Goal: Complete application form

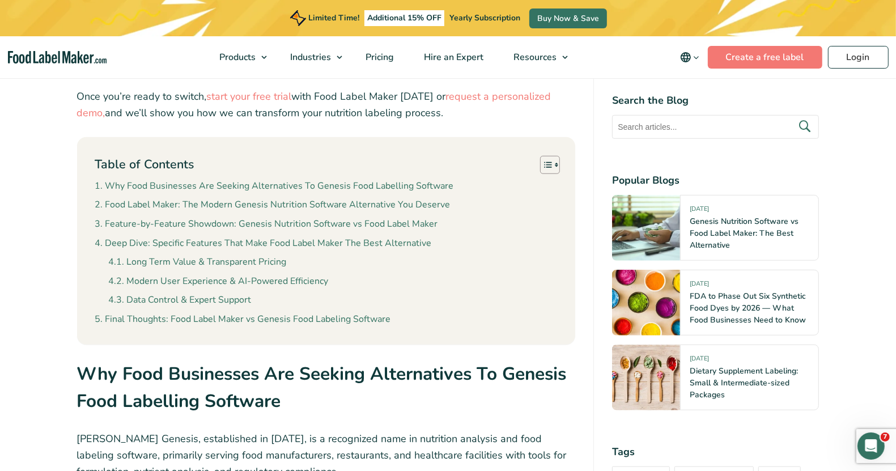
scroll to position [567, 0]
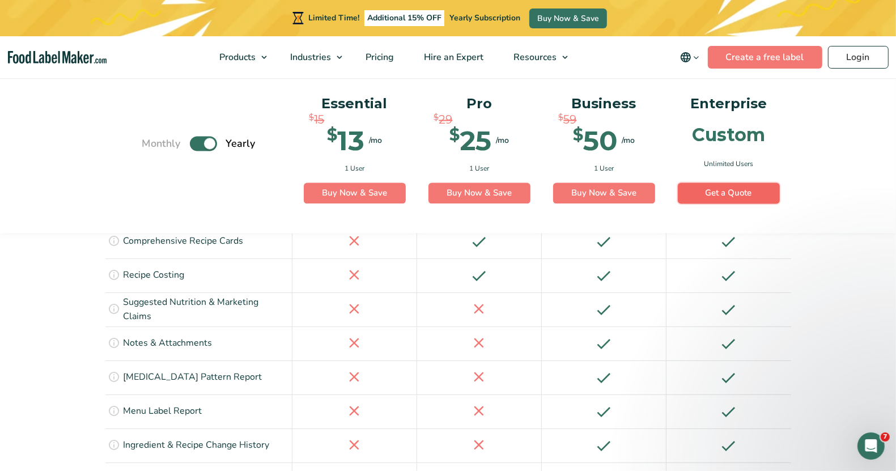
click at [729, 198] on link "Get a Quote" at bounding box center [729, 193] width 102 height 22
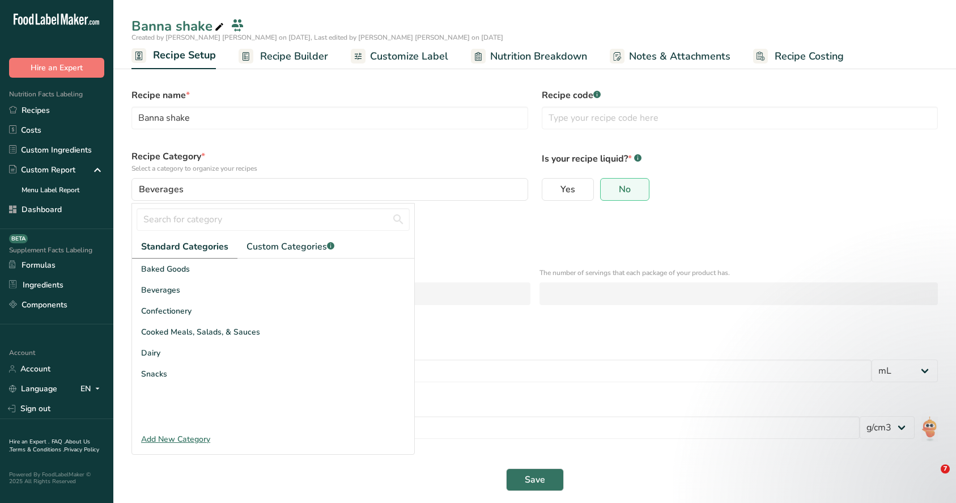
select select "17"
select select "22"
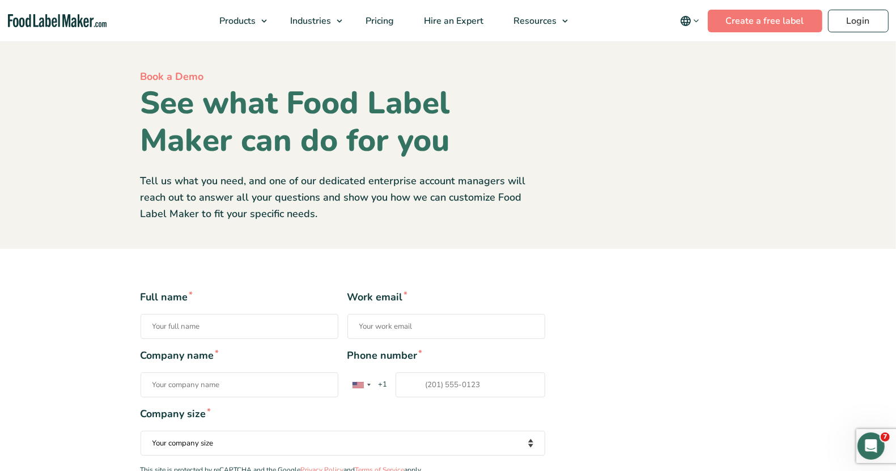
scroll to position [142, 0]
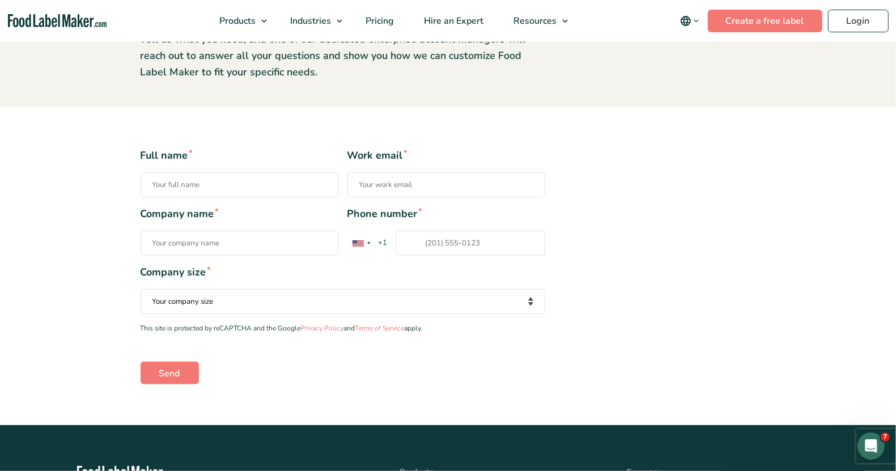
click at [231, 187] on input "Full name *" at bounding box center [240, 184] width 198 height 25
type input "[PERSON_NAME] testing"
click at [391, 175] on input "Work email *" at bounding box center [446, 184] width 198 height 25
type input "[PERSON_NAME][EMAIL_ADDRESS][DOMAIN_NAME]"
click at [236, 187] on input "[PERSON_NAME] testing" at bounding box center [240, 184] width 198 height 25
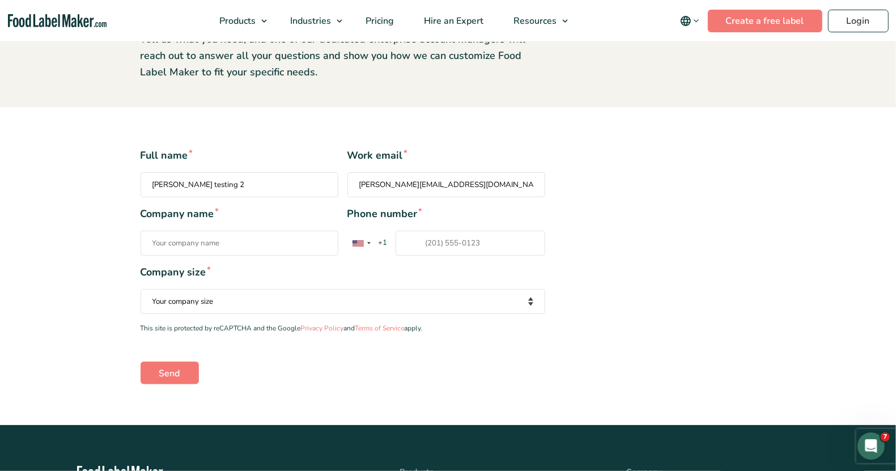
type input "[PERSON_NAME] testing 2"
click at [190, 245] on input "Company name *" at bounding box center [240, 243] width 198 height 25
type input "Food Label Maker, Inc."
click at [411, 244] on input "Phone number * [GEOGRAPHIC_DATA] +1 [GEOGRAPHIC_DATA] +44 [GEOGRAPHIC_DATA] (‫[…" at bounding box center [470, 243] width 150 height 25
type input "20155544897"
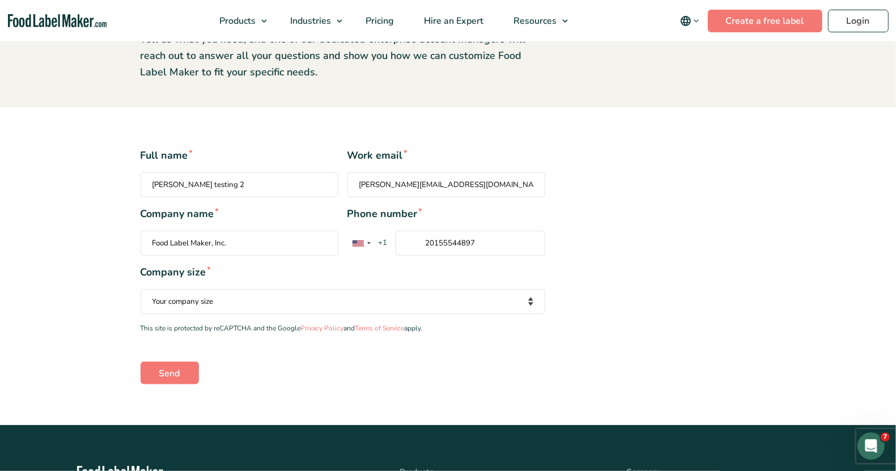
click at [319, 303] on select "Your company size Fewer than 10 Employees 10 to 50 Employees 51 to 500 Employee…" at bounding box center [343, 301] width 405 height 25
select select "10 to 50 Employees"
click at [141, 289] on select "Your company size Fewer than 10 Employees 10 to 50 Employees 51 to 500 Employee…" at bounding box center [343, 301] width 405 height 25
click at [176, 375] on input "Send" at bounding box center [170, 372] width 58 height 23
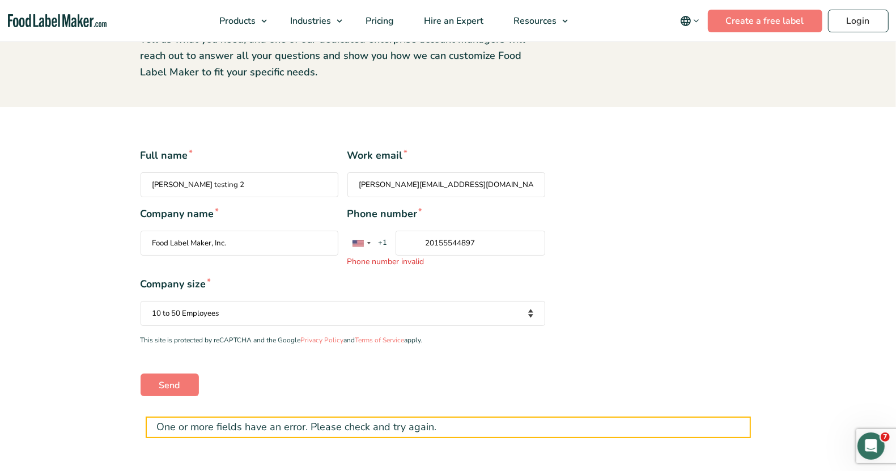
click at [482, 241] on input "20155544897" at bounding box center [470, 243] width 150 height 25
type input "2"
type input "2015552036"
click at [173, 393] on form "Full name * [PERSON_NAME] testing 2 Work email * [PERSON_NAME][EMAIL_ADDRESS][D…" at bounding box center [448, 293] width 615 height 290
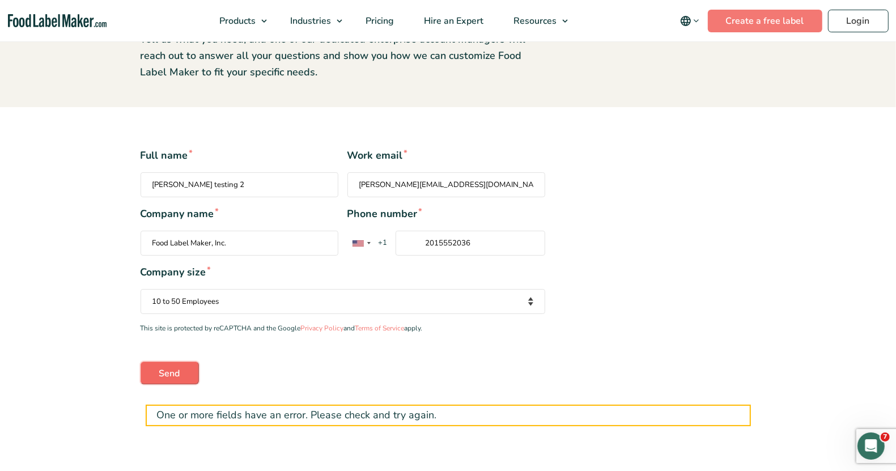
click at [182, 371] on input "Send" at bounding box center [170, 372] width 58 height 23
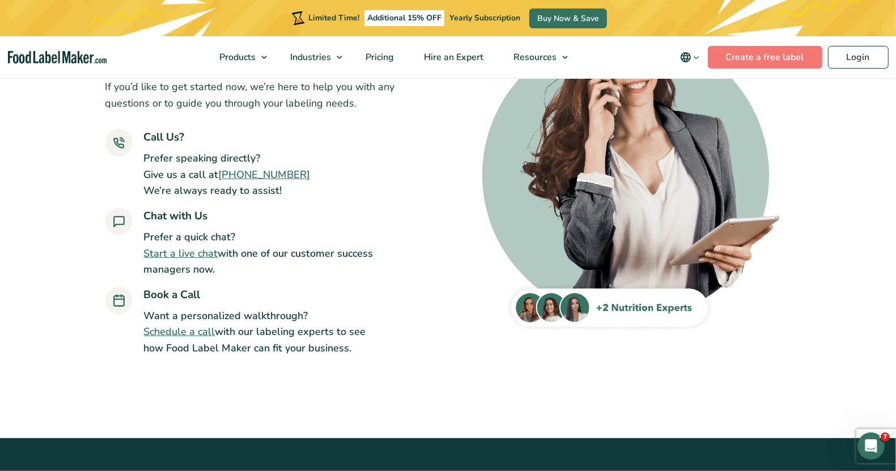
click at [201, 336] on link "Schedule a call" at bounding box center [179, 332] width 71 height 14
